Goal: Task Accomplishment & Management: Complete application form

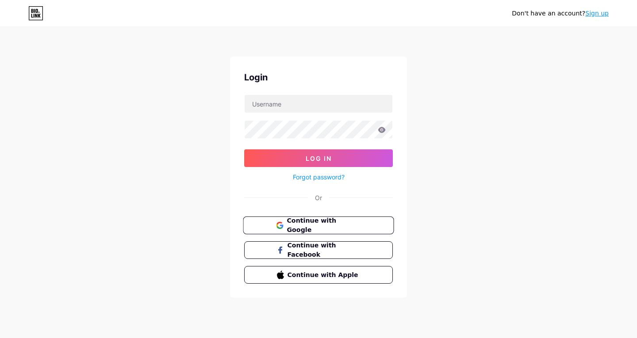
click at [334, 223] on span "Continue with Google" at bounding box center [324, 225] width 74 height 19
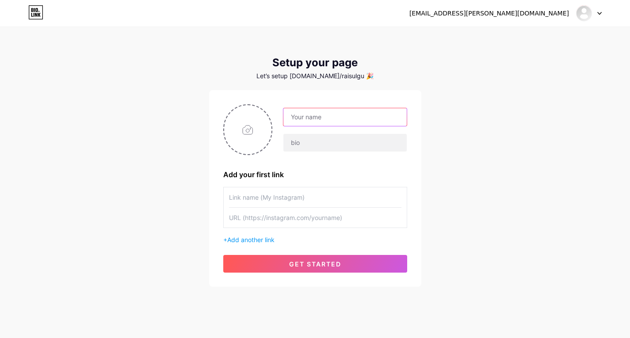
click at [358, 123] on input "text" at bounding box center [345, 117] width 123 height 18
click at [457, 127] on div "[EMAIL_ADDRESS][PERSON_NAME][DOMAIN_NAME] Dashboard Logout Setup your page Let’…" at bounding box center [315, 157] width 630 height 315
click at [590, 111] on div "[EMAIL_ADDRESS][PERSON_NAME][DOMAIN_NAME] Dashboard Logout Setup your page Let’…" at bounding box center [315, 157] width 630 height 315
click at [362, 197] on input "text" at bounding box center [315, 198] width 173 height 20
click at [346, 225] on input "text" at bounding box center [315, 218] width 173 height 20
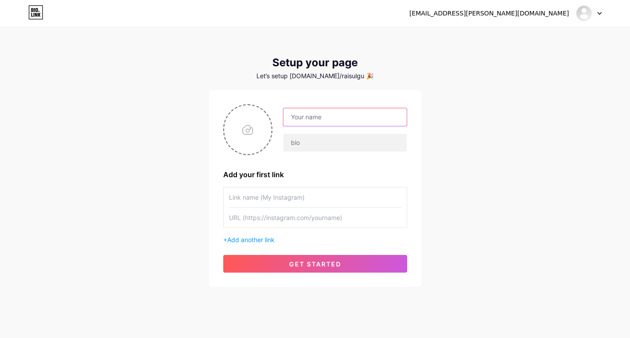
click at [361, 117] on input "text" at bounding box center [345, 117] width 123 height 18
click at [319, 143] on input "text" at bounding box center [345, 143] width 123 height 18
click at [319, 119] on input "text" at bounding box center [345, 117] width 123 height 18
click at [503, 201] on div "[EMAIL_ADDRESS][PERSON_NAME][DOMAIN_NAME] Dashboard Logout Setup your page Let’…" at bounding box center [315, 157] width 630 height 315
